Goal: Task Accomplishment & Management: Use online tool/utility

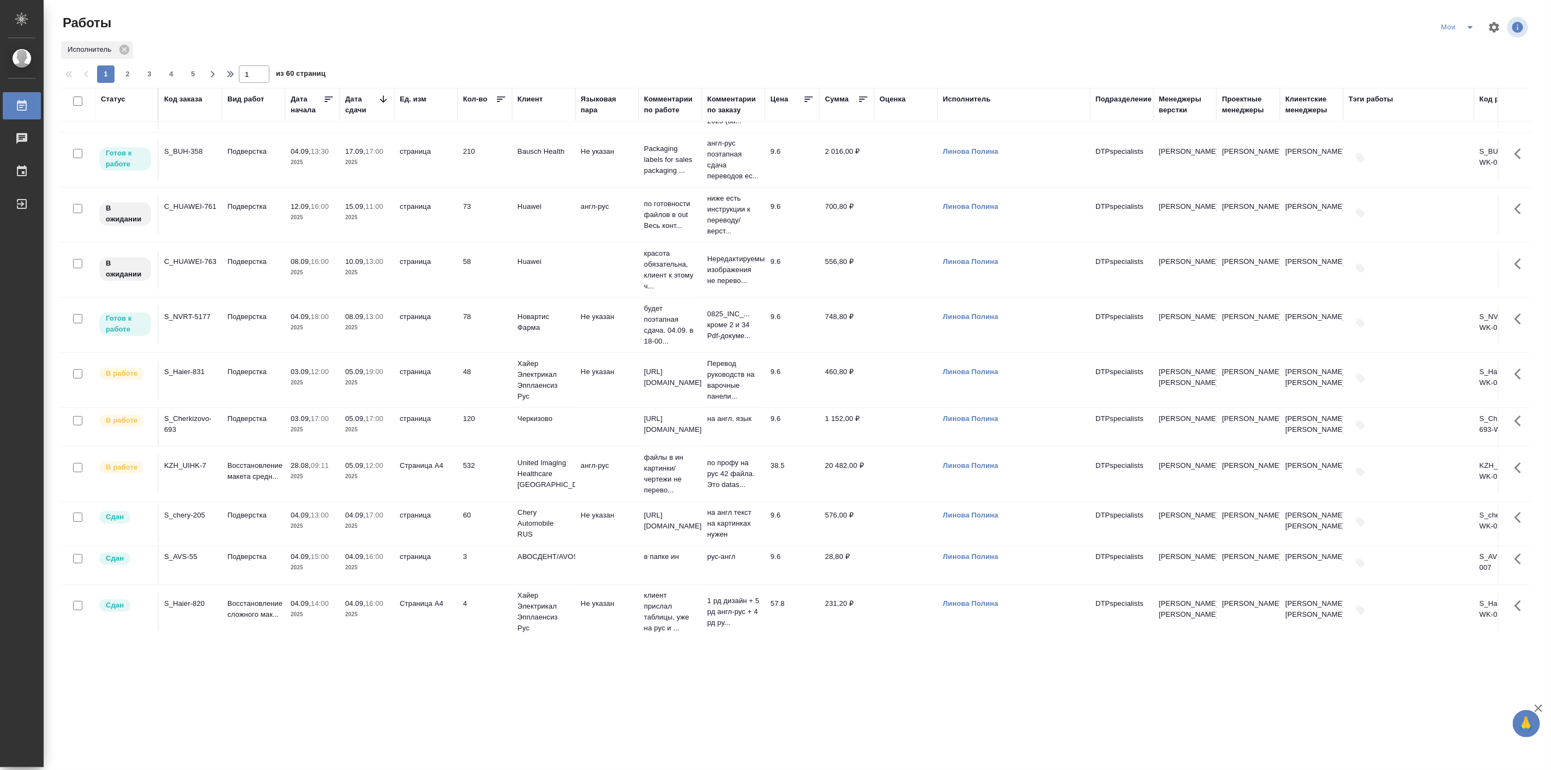
scroll to position [202, 0]
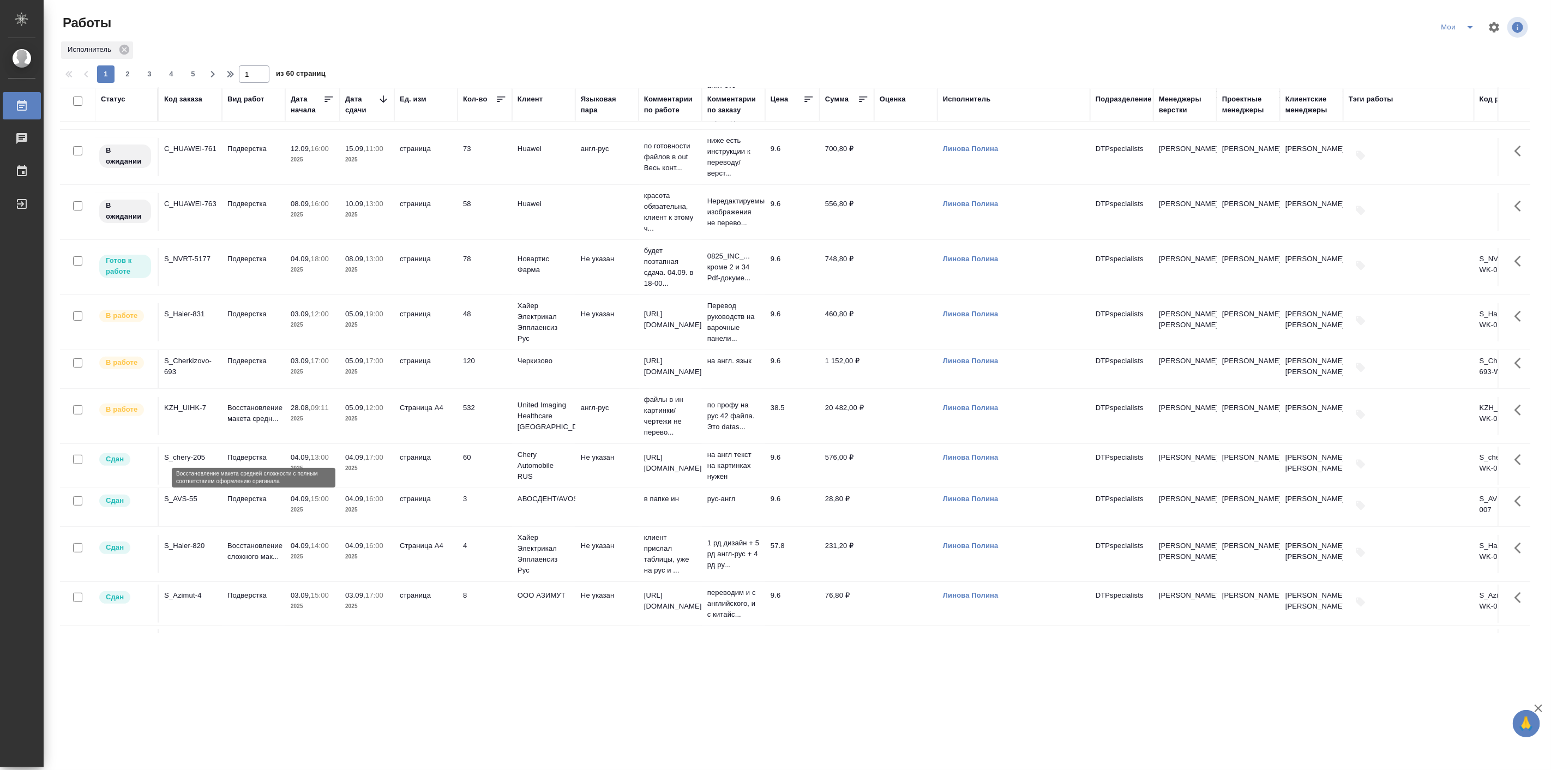
click at [265, 424] on p "Восстановление макета средн..." at bounding box center [253, 414] width 52 height 22
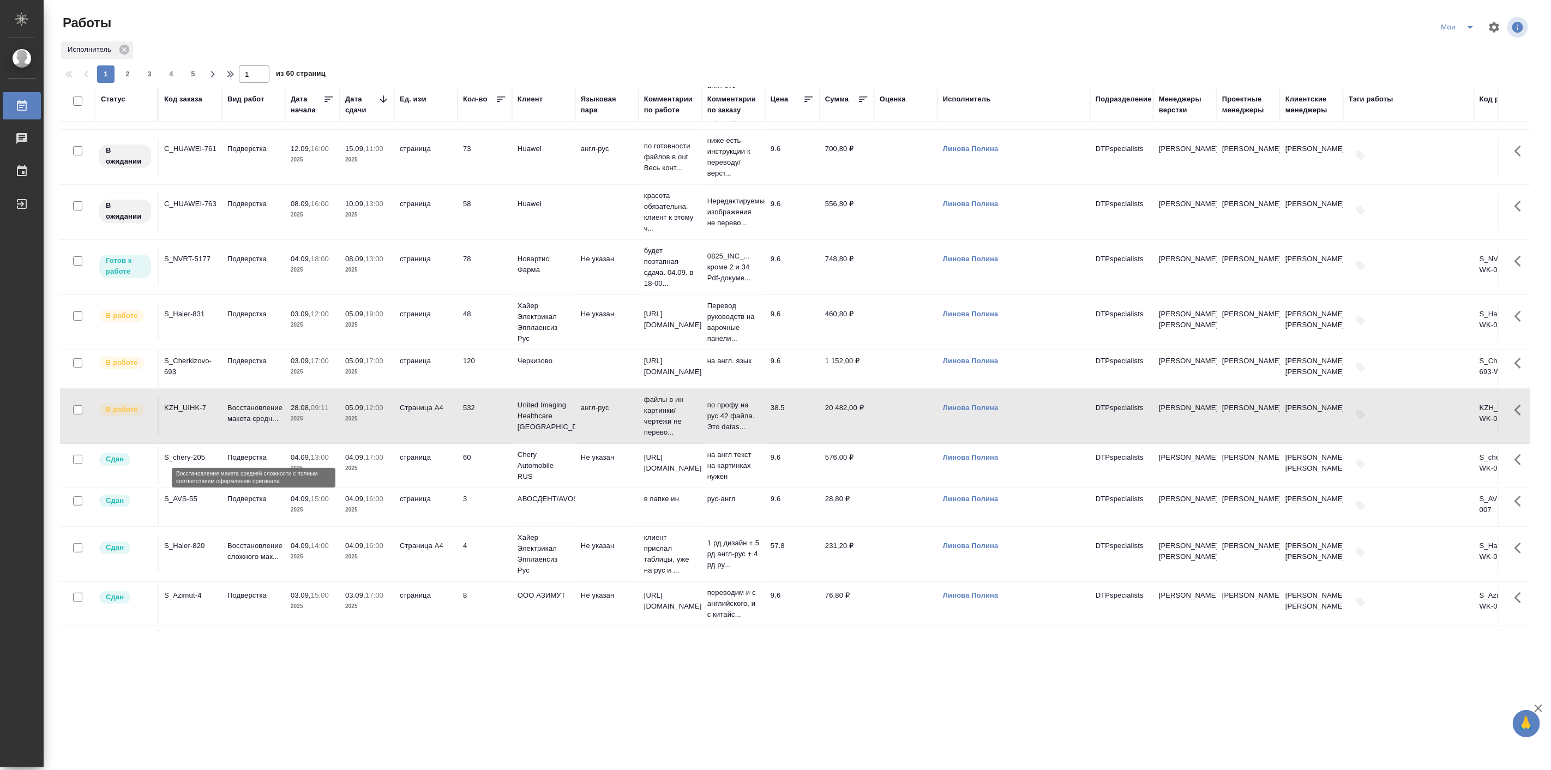
click at [265, 424] on p "Восстановление макета средн..." at bounding box center [253, 414] width 52 height 22
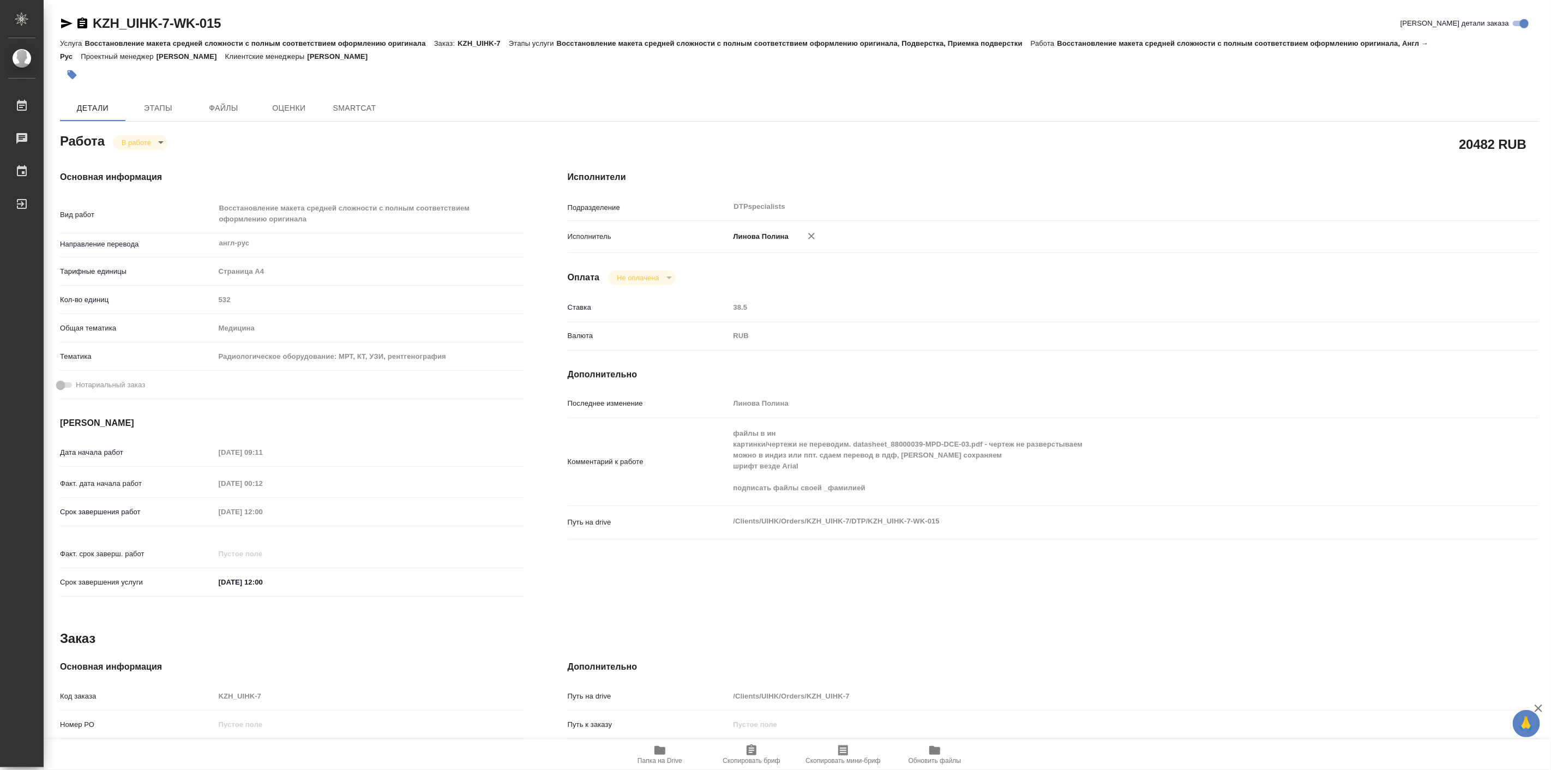
type textarea "x"
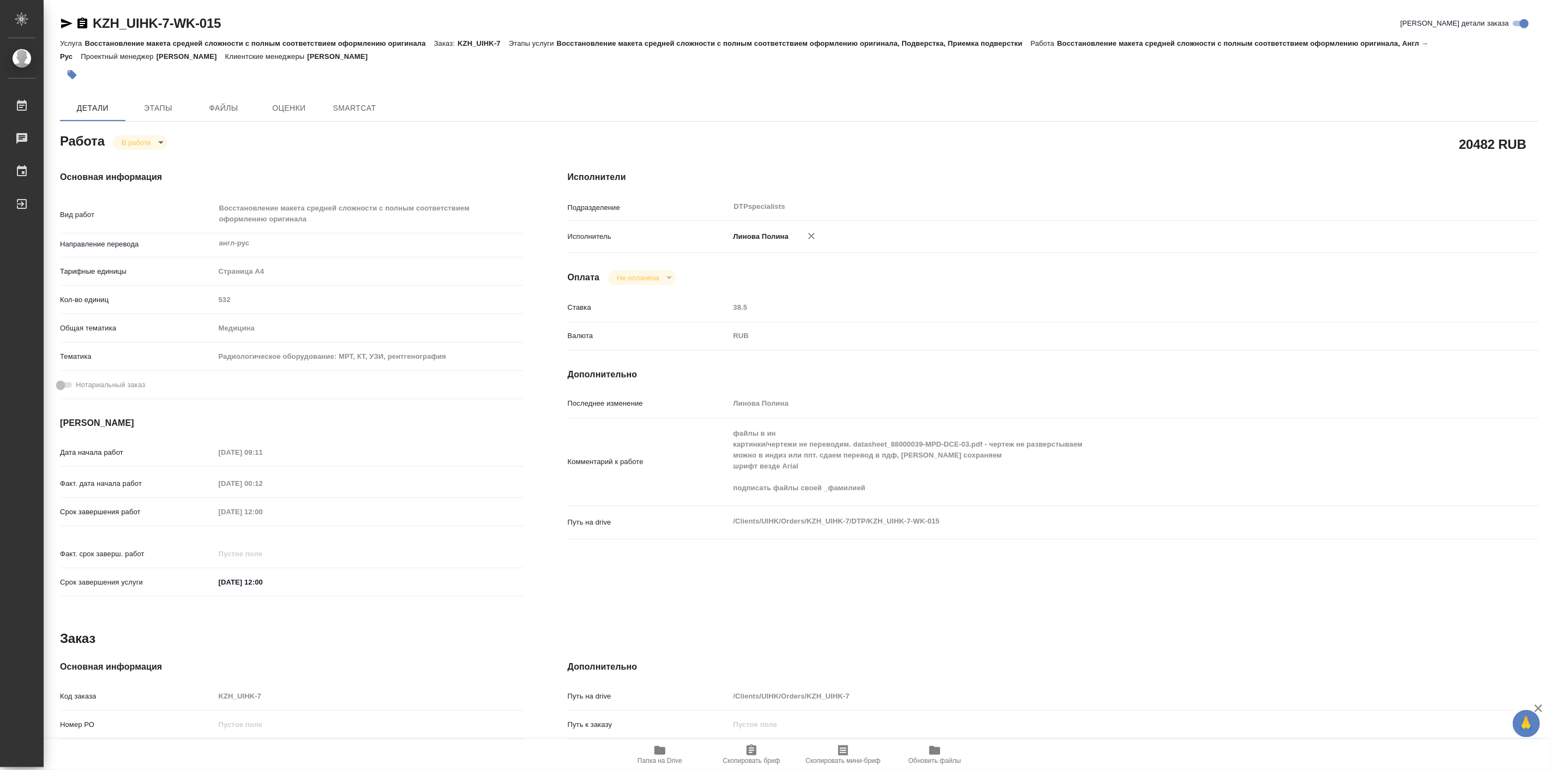
type textarea "x"
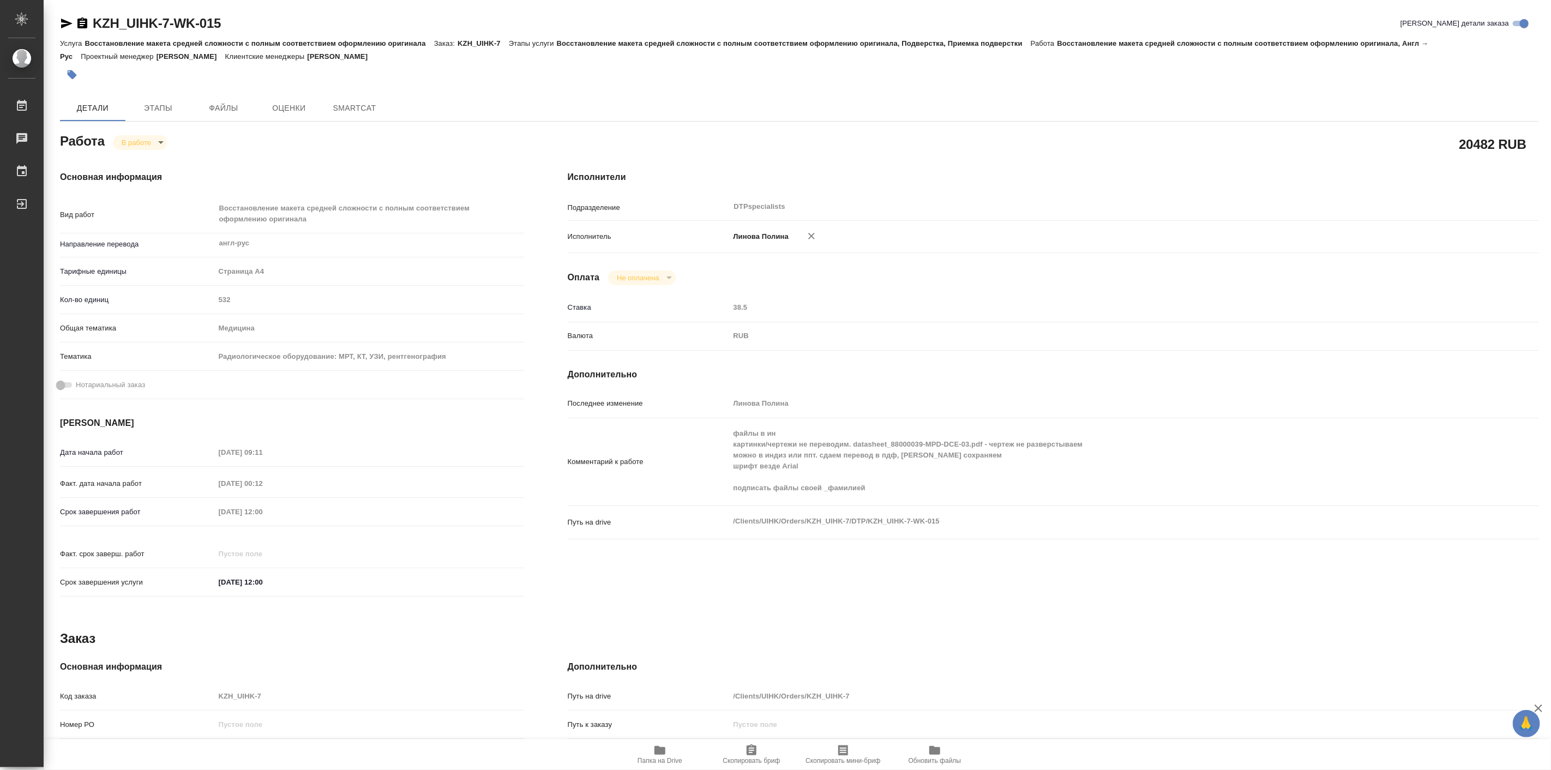
type textarea "x"
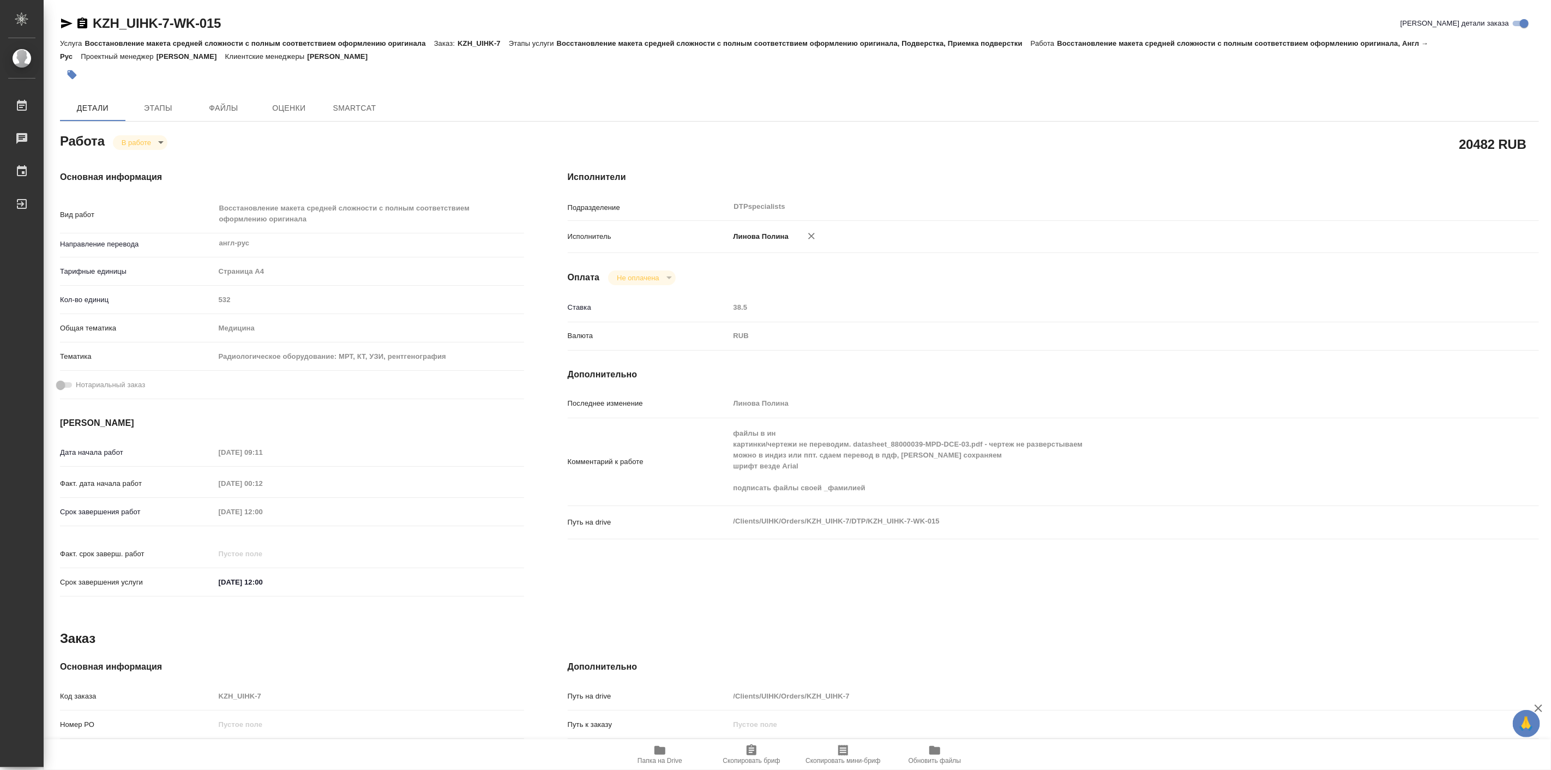
type textarea "x"
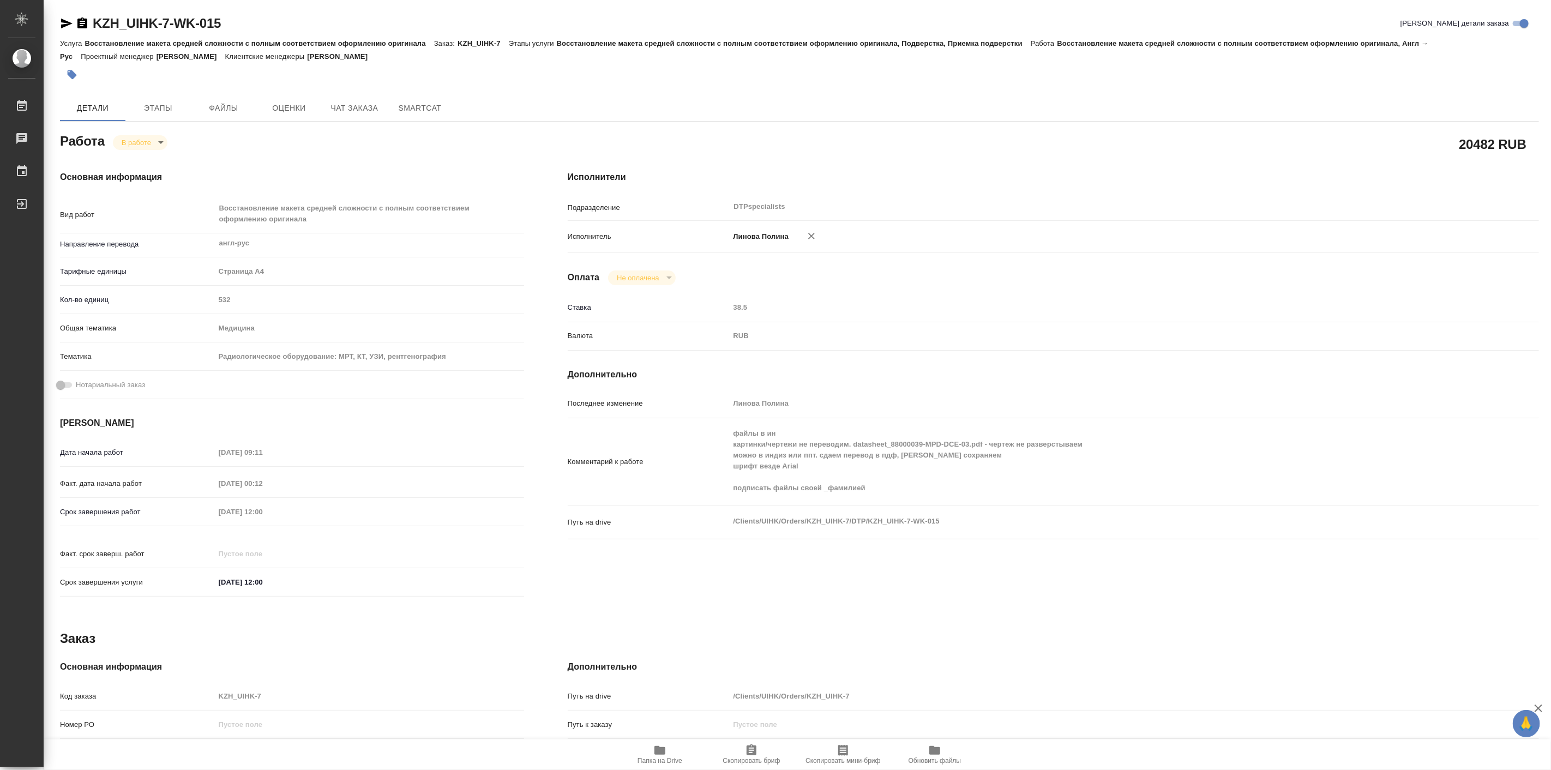
type textarea "x"
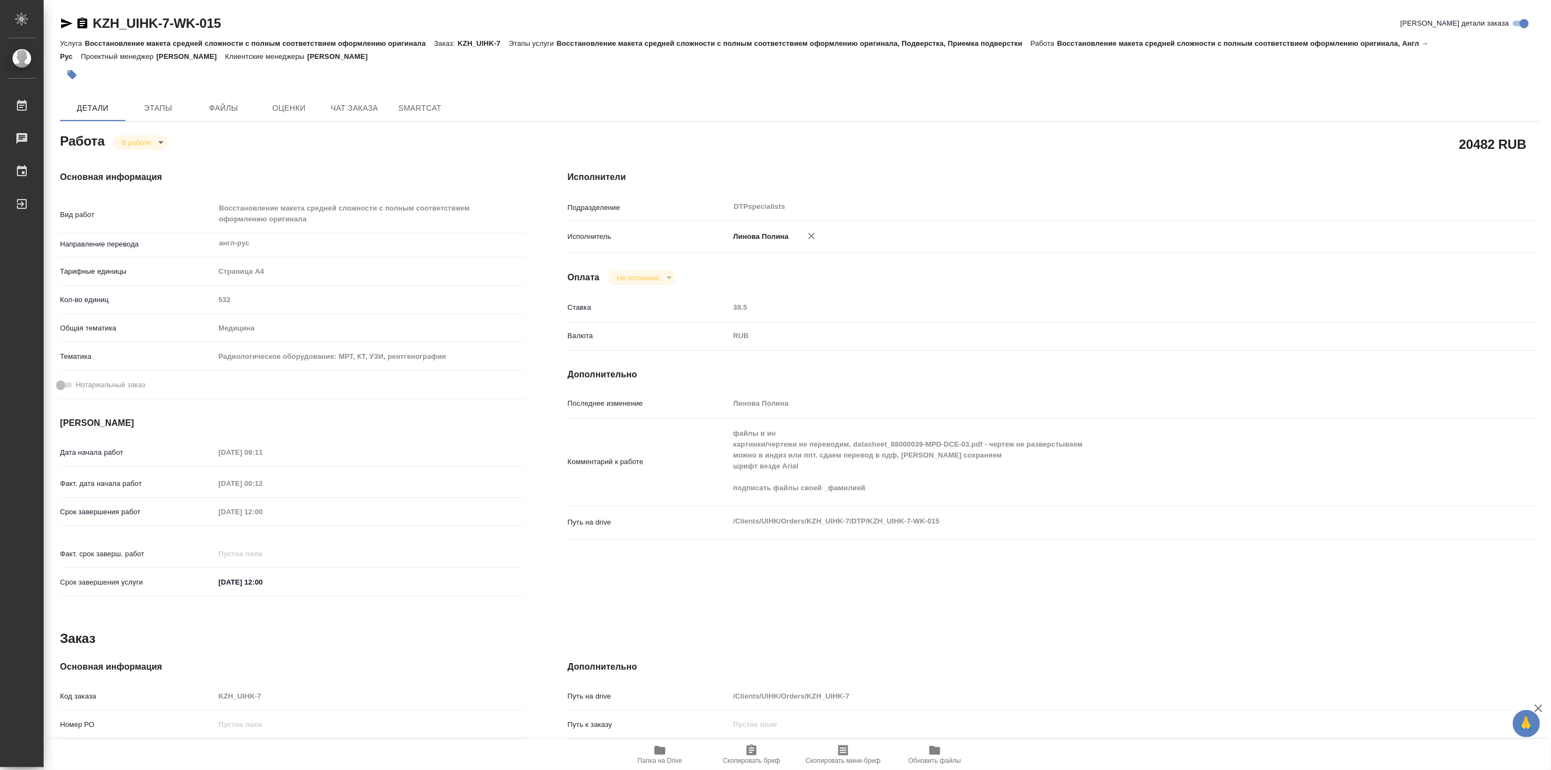
type textarea "x"
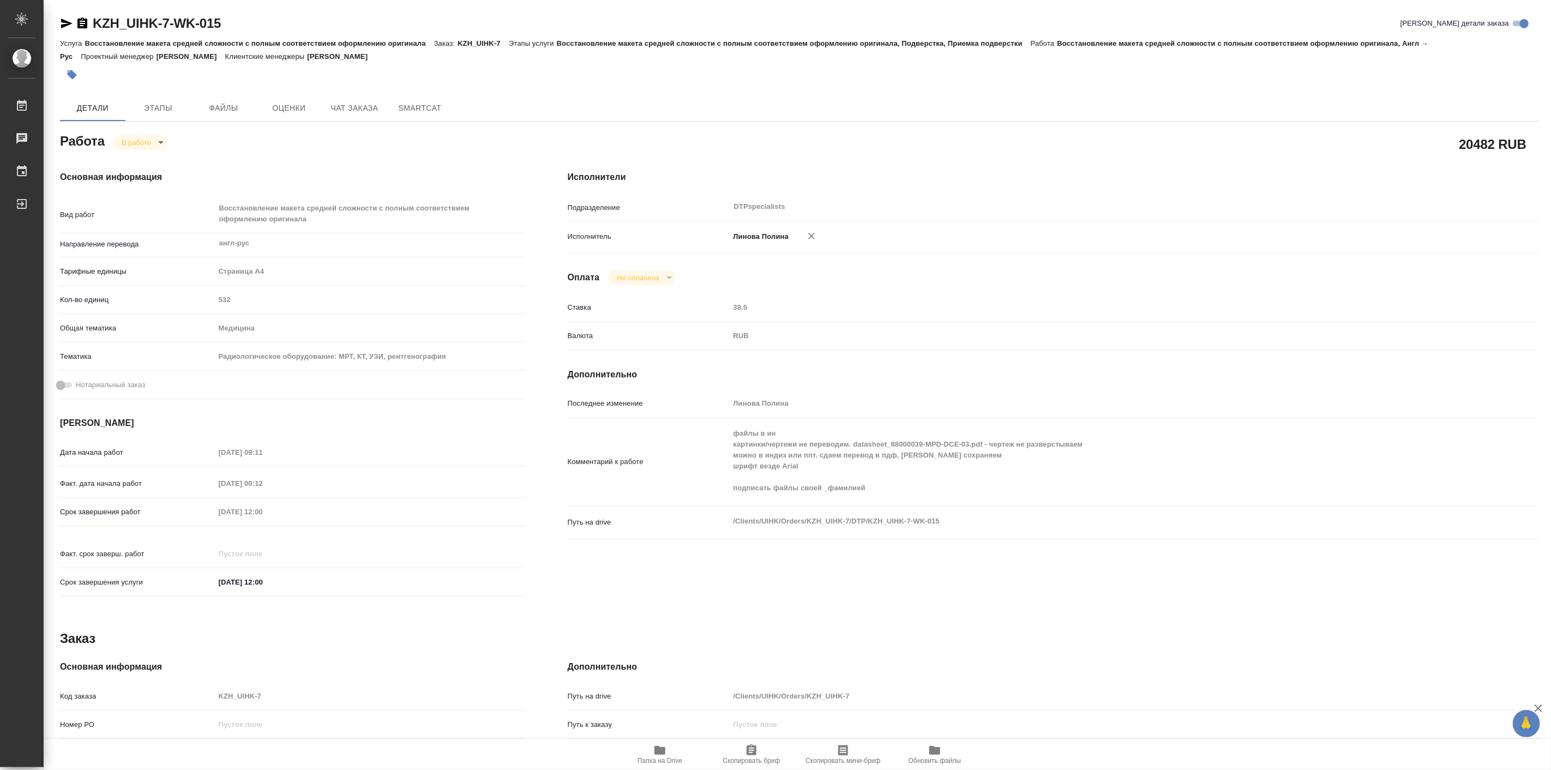
click at [651, 754] on span "Папка на Drive" at bounding box center [660, 754] width 79 height 21
